Goal: Task Accomplishment & Management: Manage account settings

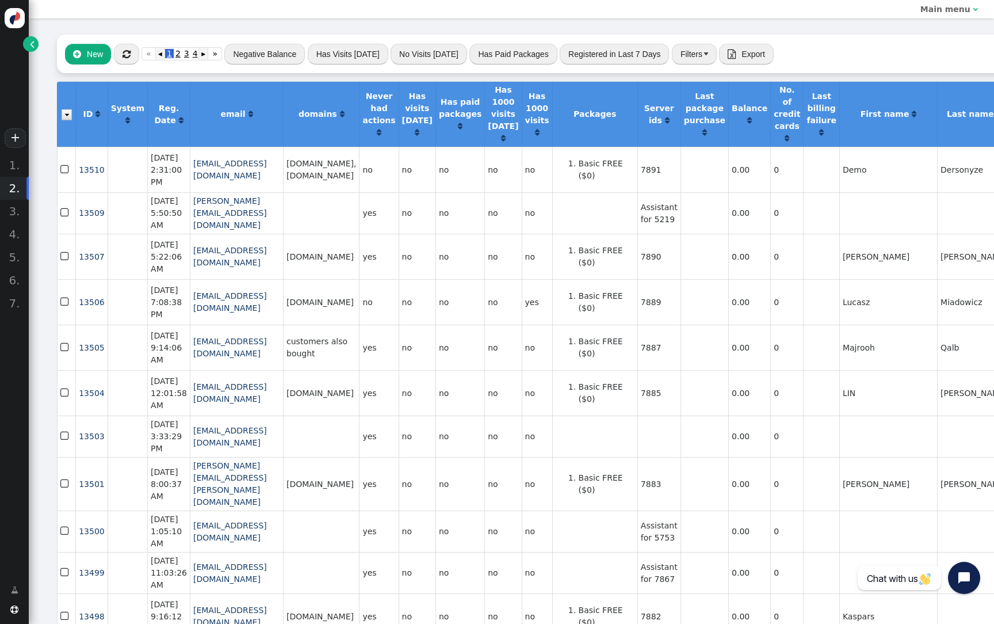
click at [125, 54] on span "" at bounding box center [127, 53] width 8 height 9
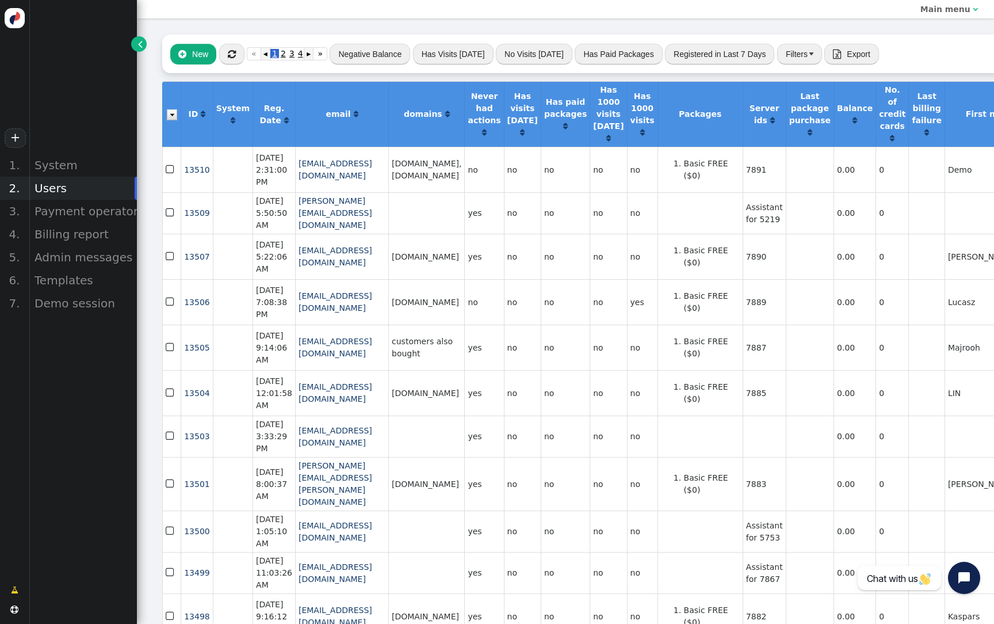
scroll to position [0, 3]
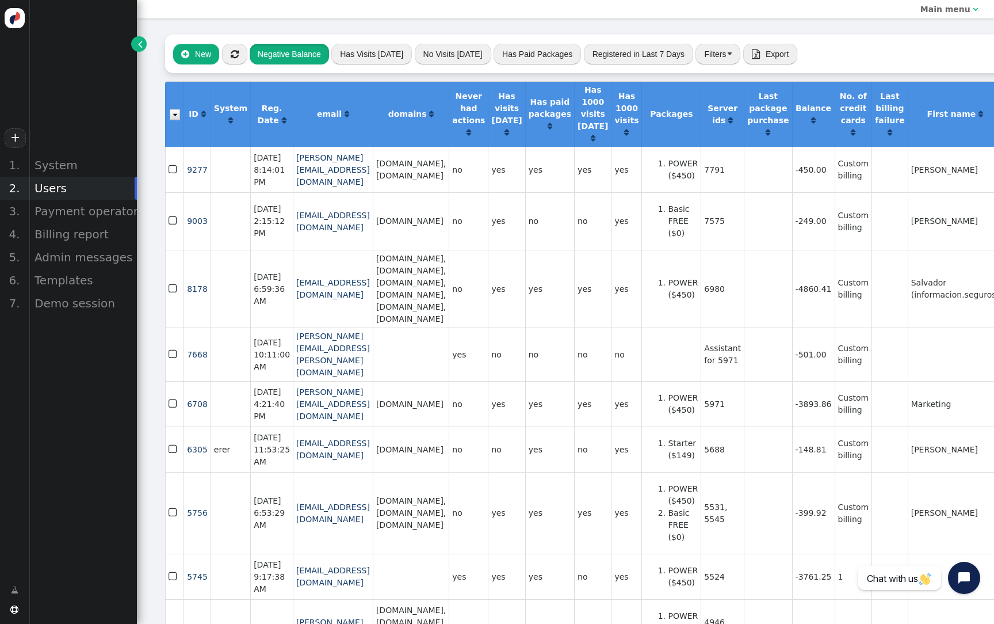
scroll to position [-1, 0]
click at [307, 52] on button "Negative Balance" at bounding box center [289, 54] width 79 height 21
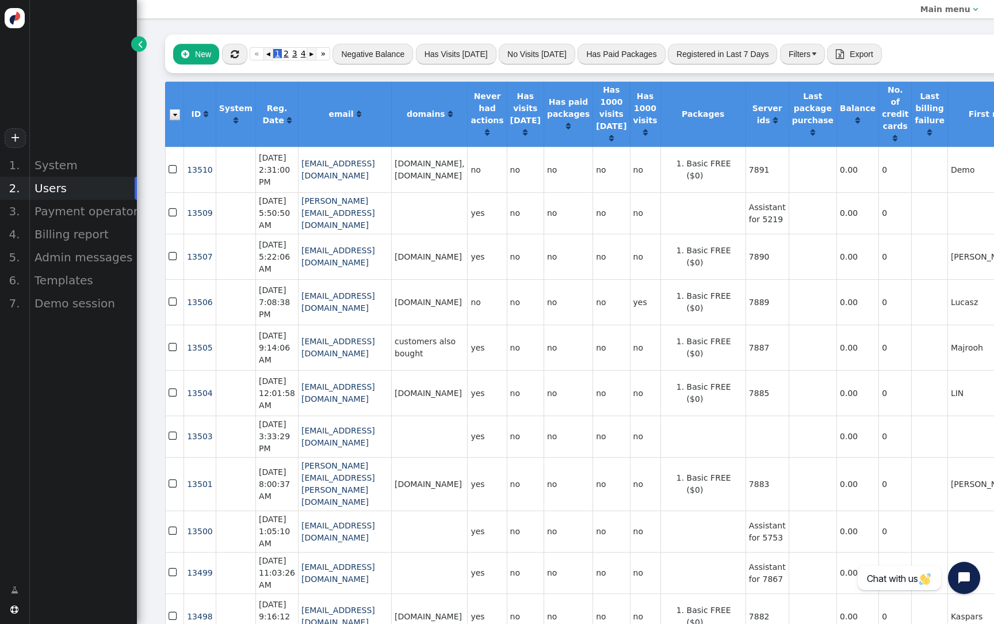
click at [789, 175] on td "7891" at bounding box center [767, 169] width 43 height 45
copy td "7891"
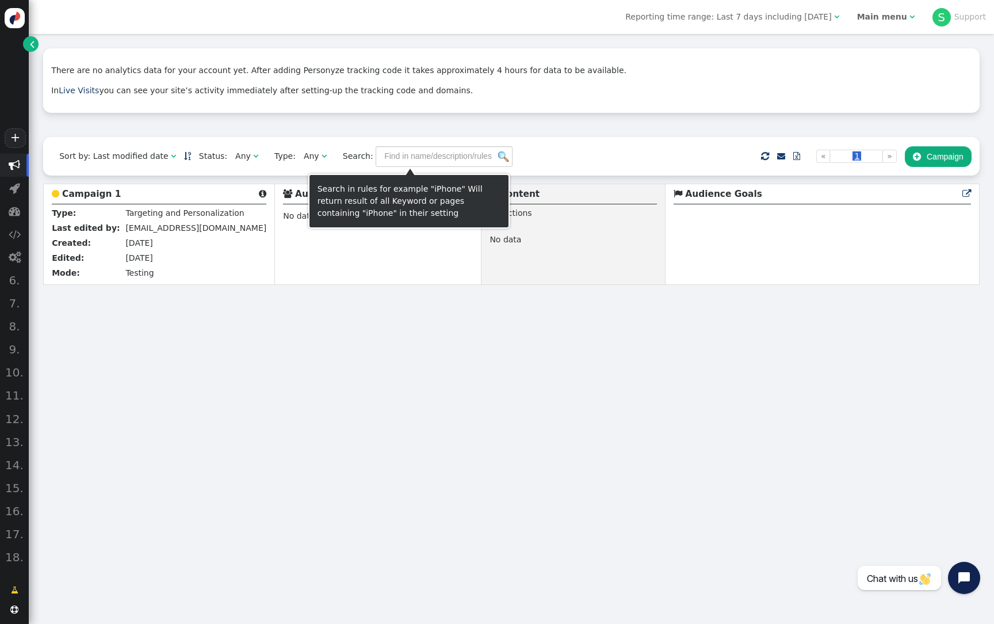
click at [91, 192] on b "Campaign 1" at bounding box center [91, 194] width 59 height 10
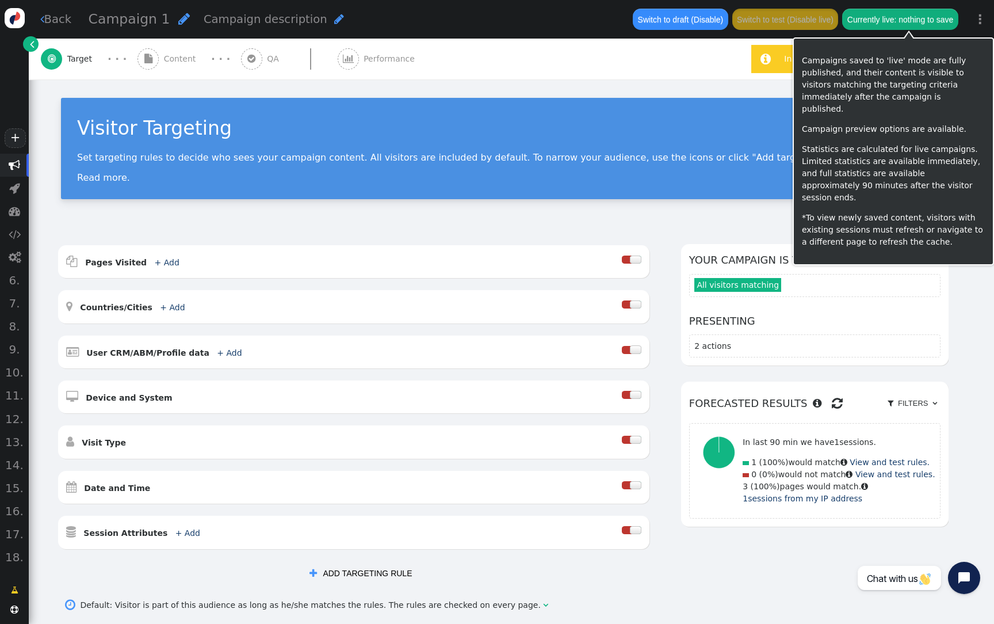
click at [941, 18] on button "Currently live: nothing to save" at bounding box center [900, 19] width 116 height 21
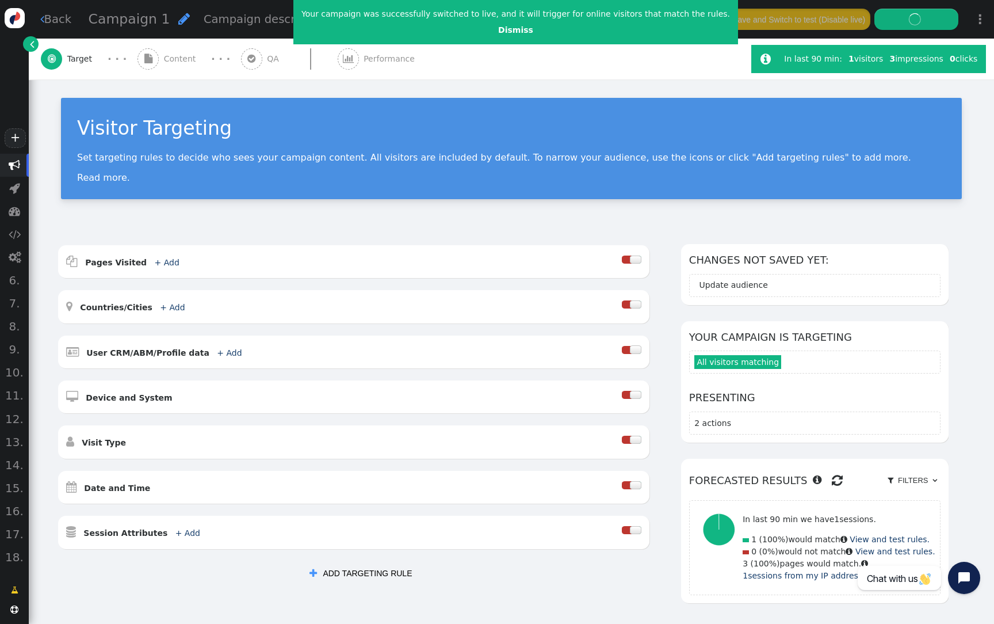
click at [160, 55] on div " Content" at bounding box center [168, 59] width 63 height 41
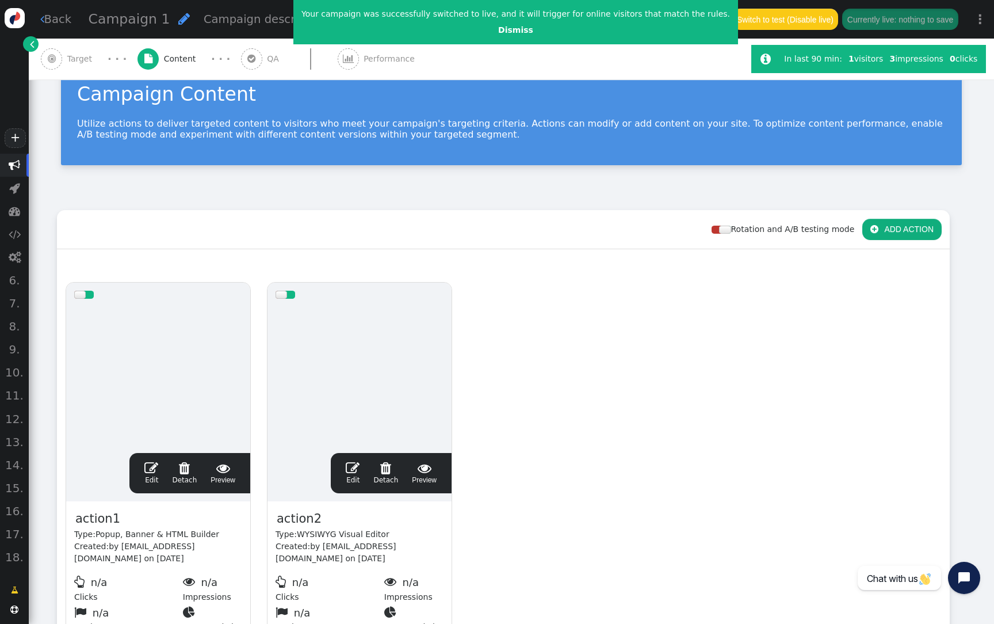
scroll to position [36, 0]
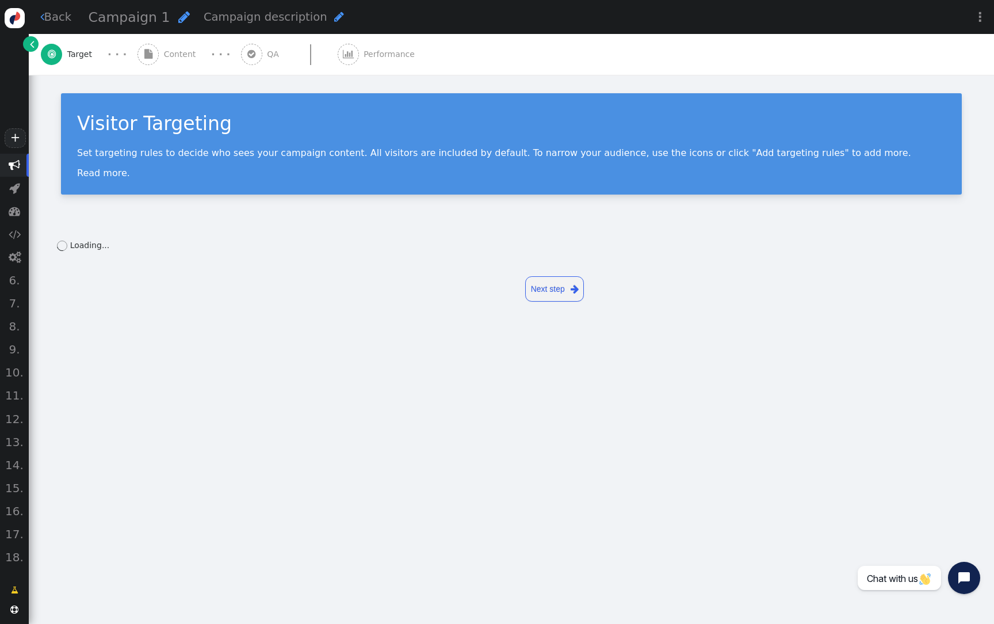
click at [125, 21] on span "Campaign 1" at bounding box center [130, 17] width 82 height 16
click at [125, 21] on input "Campaign 1" at bounding box center [148, 17] width 119 height 21
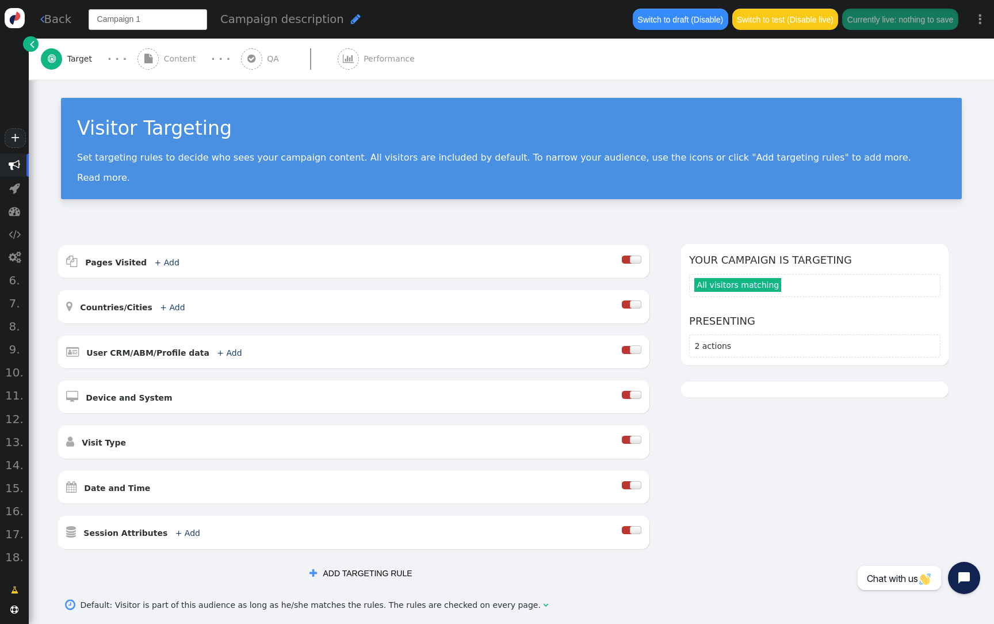
click at [142, 19] on input "Campaign 1" at bounding box center [148, 19] width 119 height 21
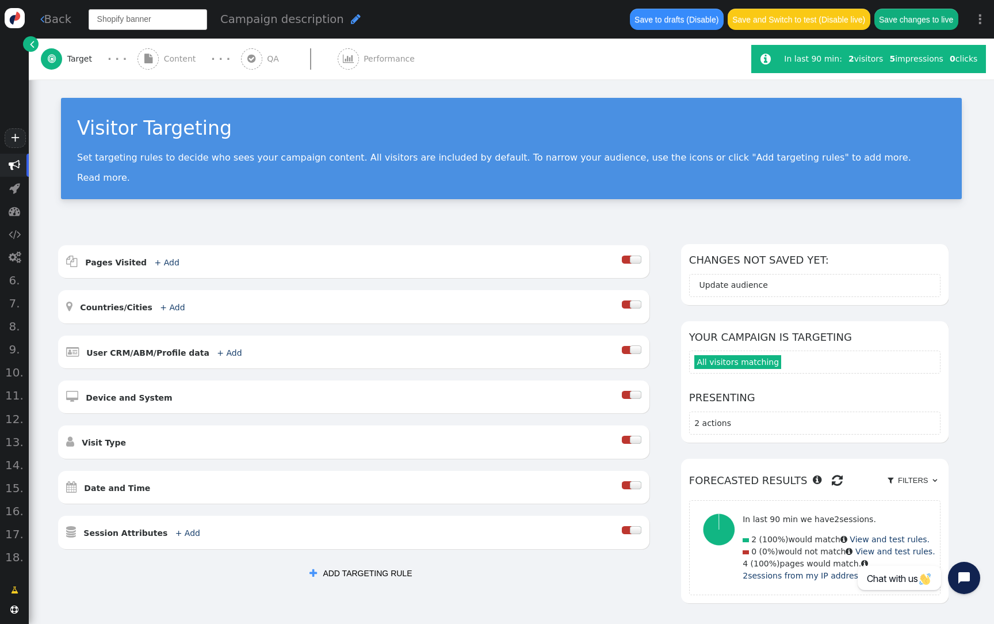
type input "Shopify banner"
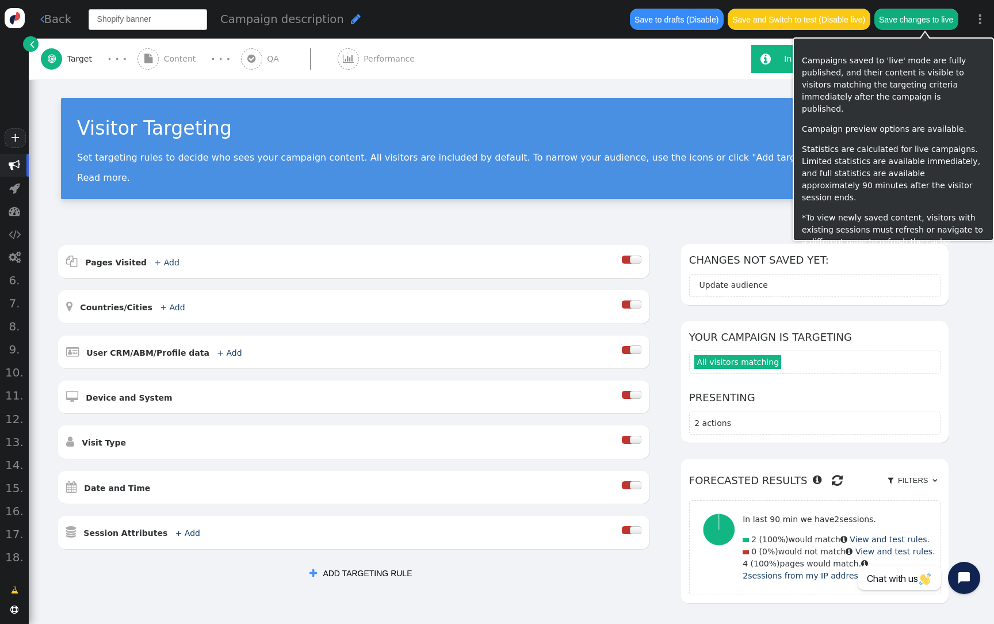
click at [945, 17] on button "Save changes to live" at bounding box center [916, 19] width 84 height 21
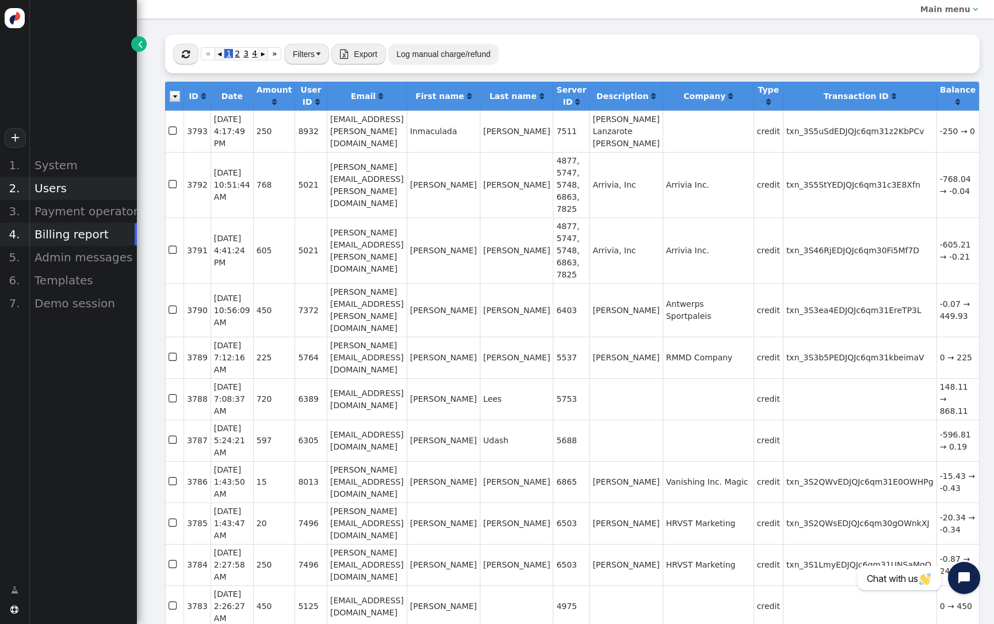
click at [77, 180] on div "Users" at bounding box center [83, 188] width 108 height 23
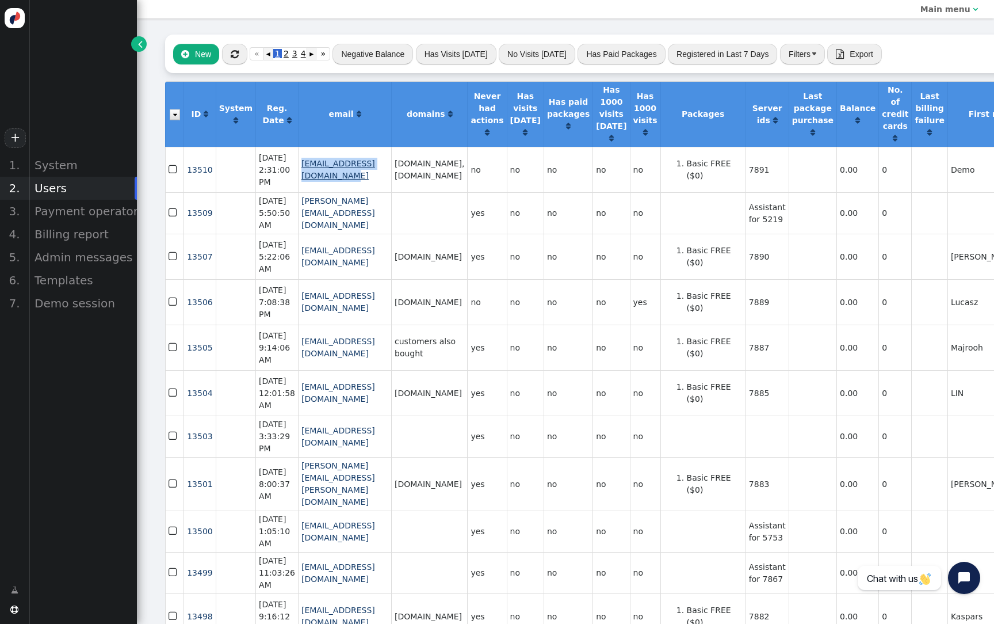
drag, startPoint x: 421, startPoint y: 175, endPoint x: 296, endPoint y: 175, distance: 124.8
click at [298, 175] on td "[EMAIL_ADDRESS][DOMAIN_NAME]" at bounding box center [344, 169] width 93 height 45
copy link "[EMAIL_ADDRESS][DOMAIN_NAME]"
click at [198, 174] on span "13510" at bounding box center [200, 169] width 26 height 9
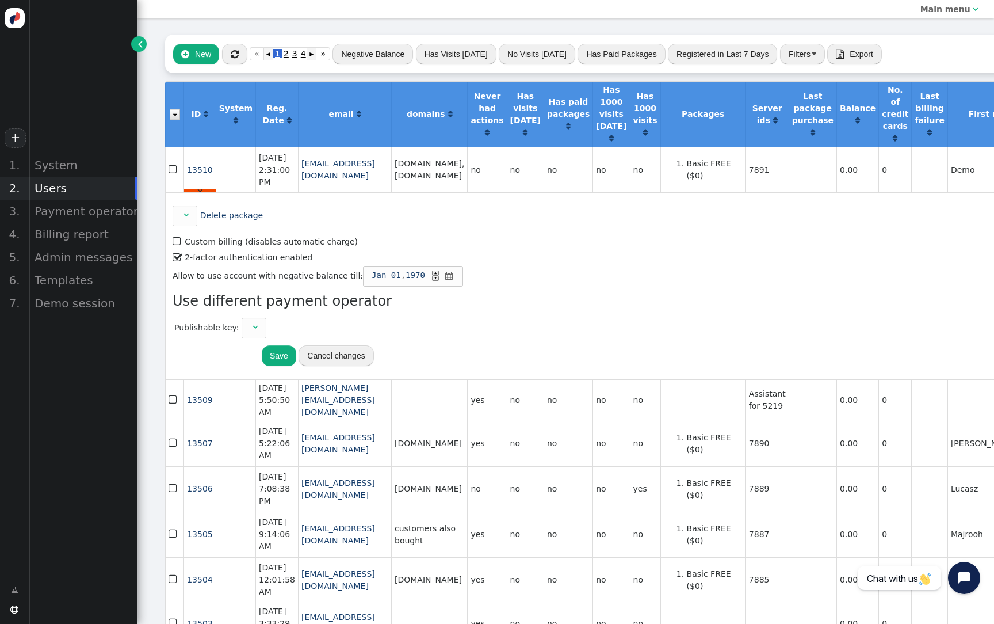
click at [174, 265] on span "" at bounding box center [178, 258] width 10 height 16
click at [274, 366] on button "Save" at bounding box center [279, 355] width 35 height 21
